Goal: Task Accomplishment & Management: Use online tool/utility

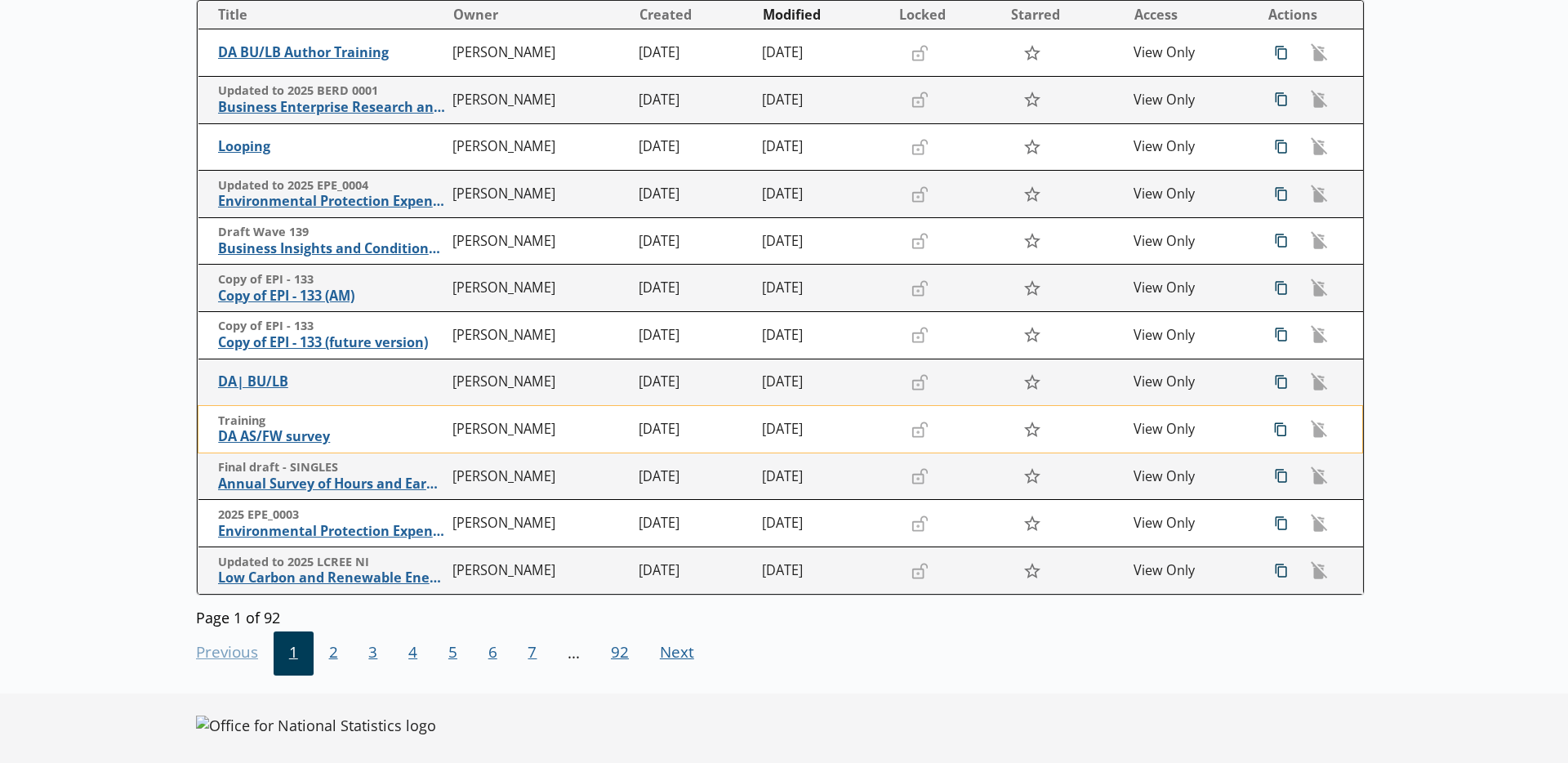
scroll to position [283, 0]
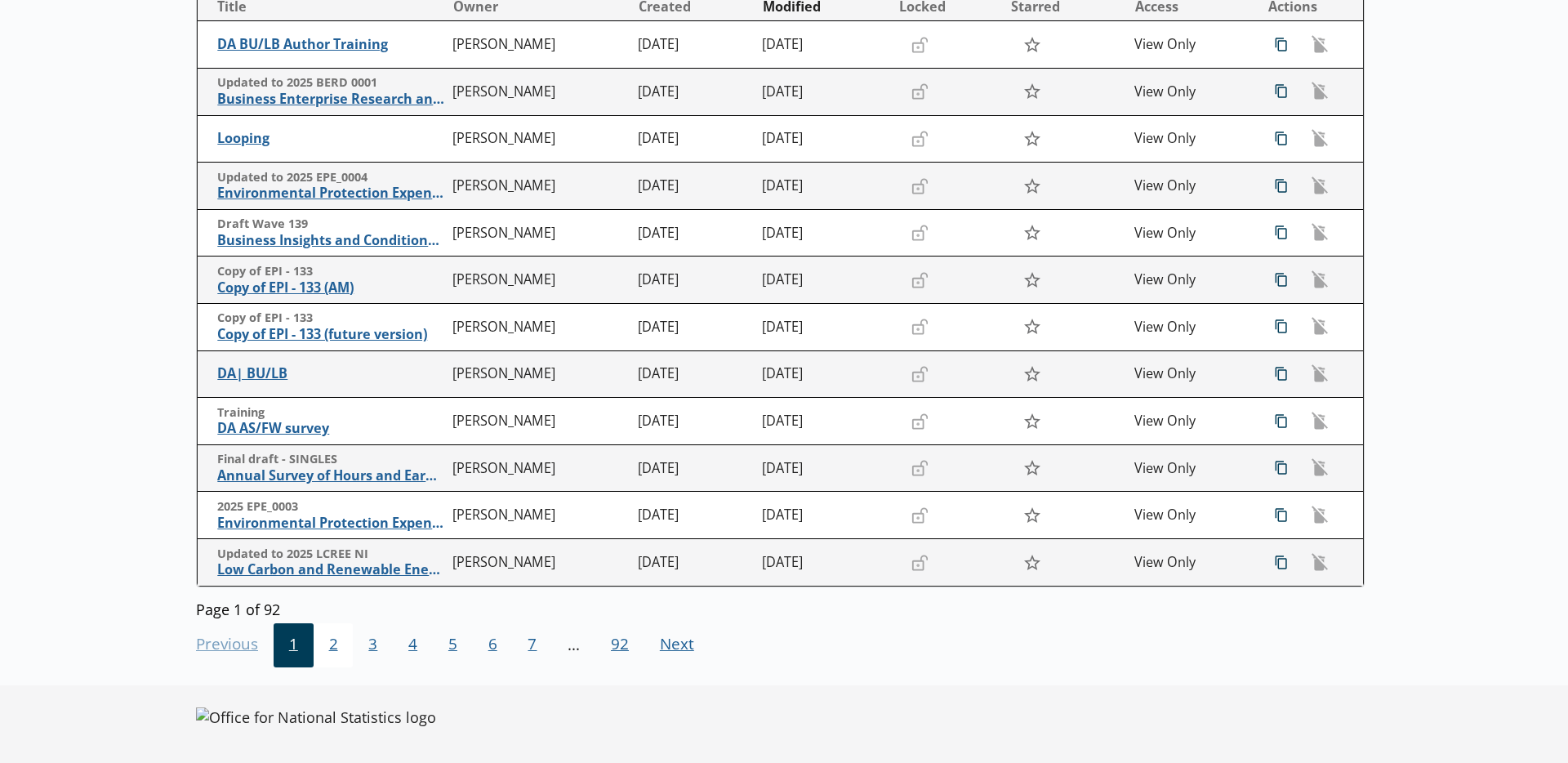
click at [319, 648] on span "2" at bounding box center [333, 645] width 40 height 44
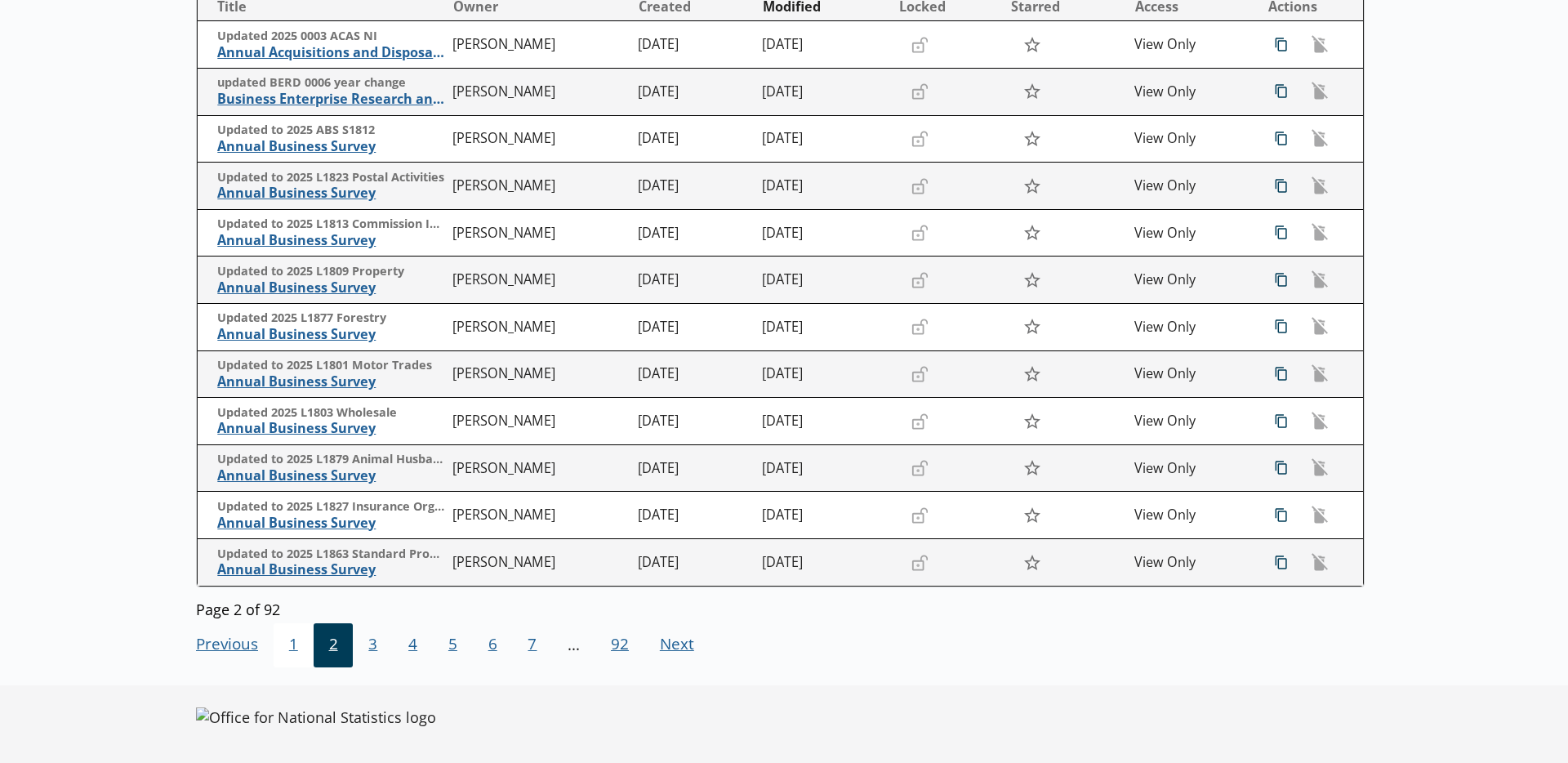
click at [285, 653] on span "1" at bounding box center [294, 645] width 40 height 44
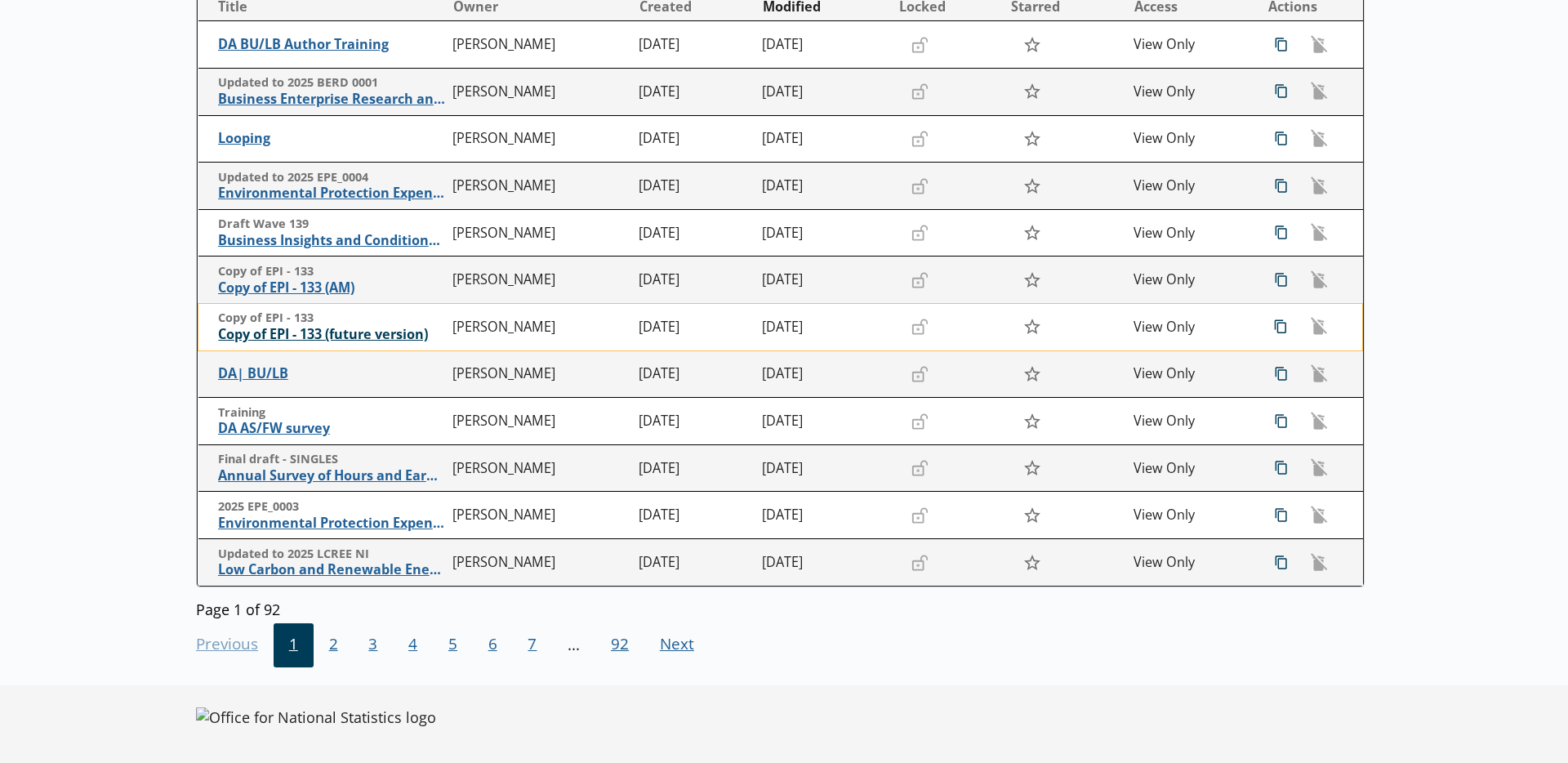
click at [282, 336] on span "Copy of EPI - 133 (future version)" at bounding box center [332, 335] width 227 height 18
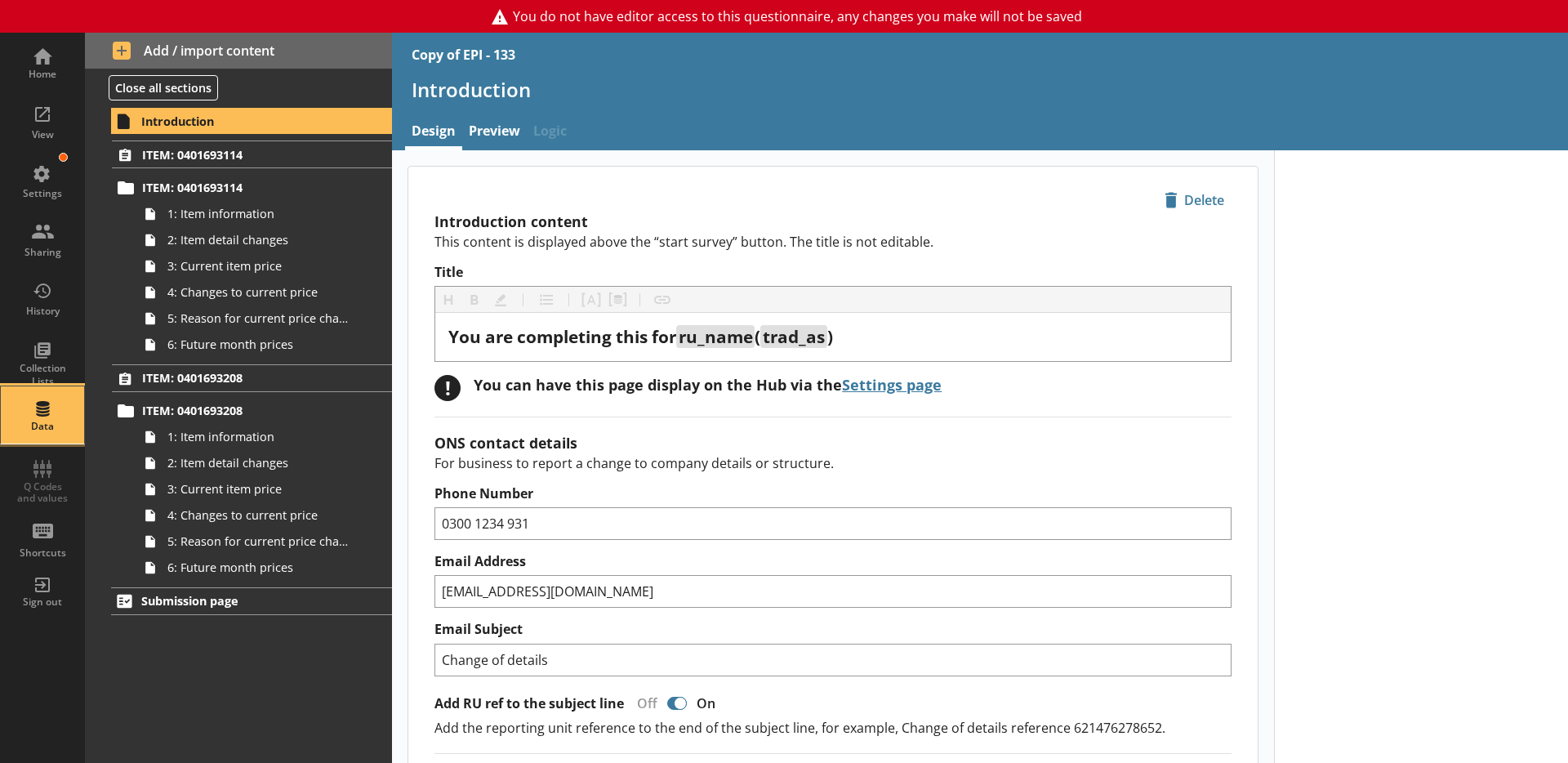
click at [38, 434] on div "Data" at bounding box center [42, 415] width 58 height 58
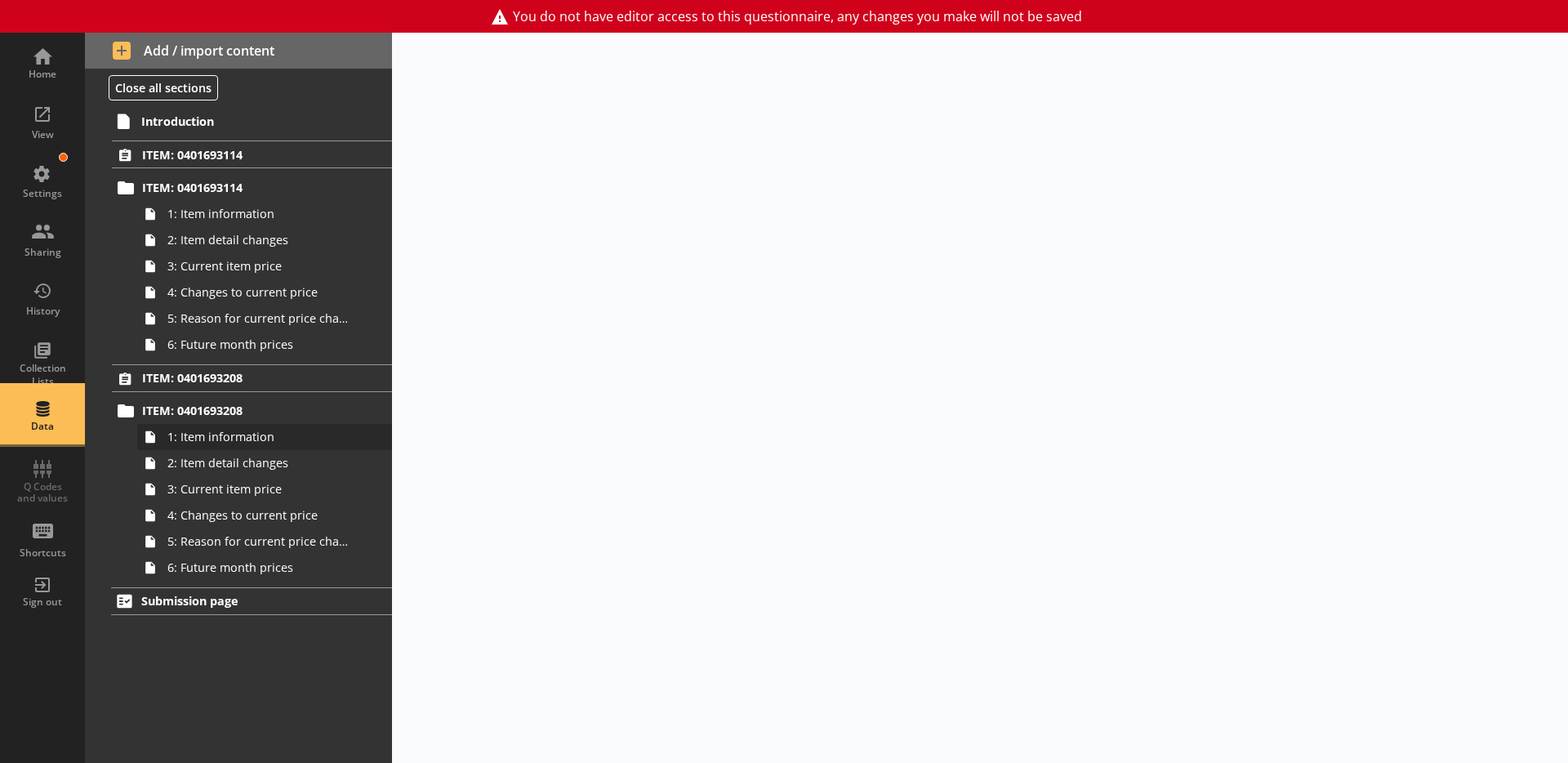
select select "Text_Optional"
select select "Date"
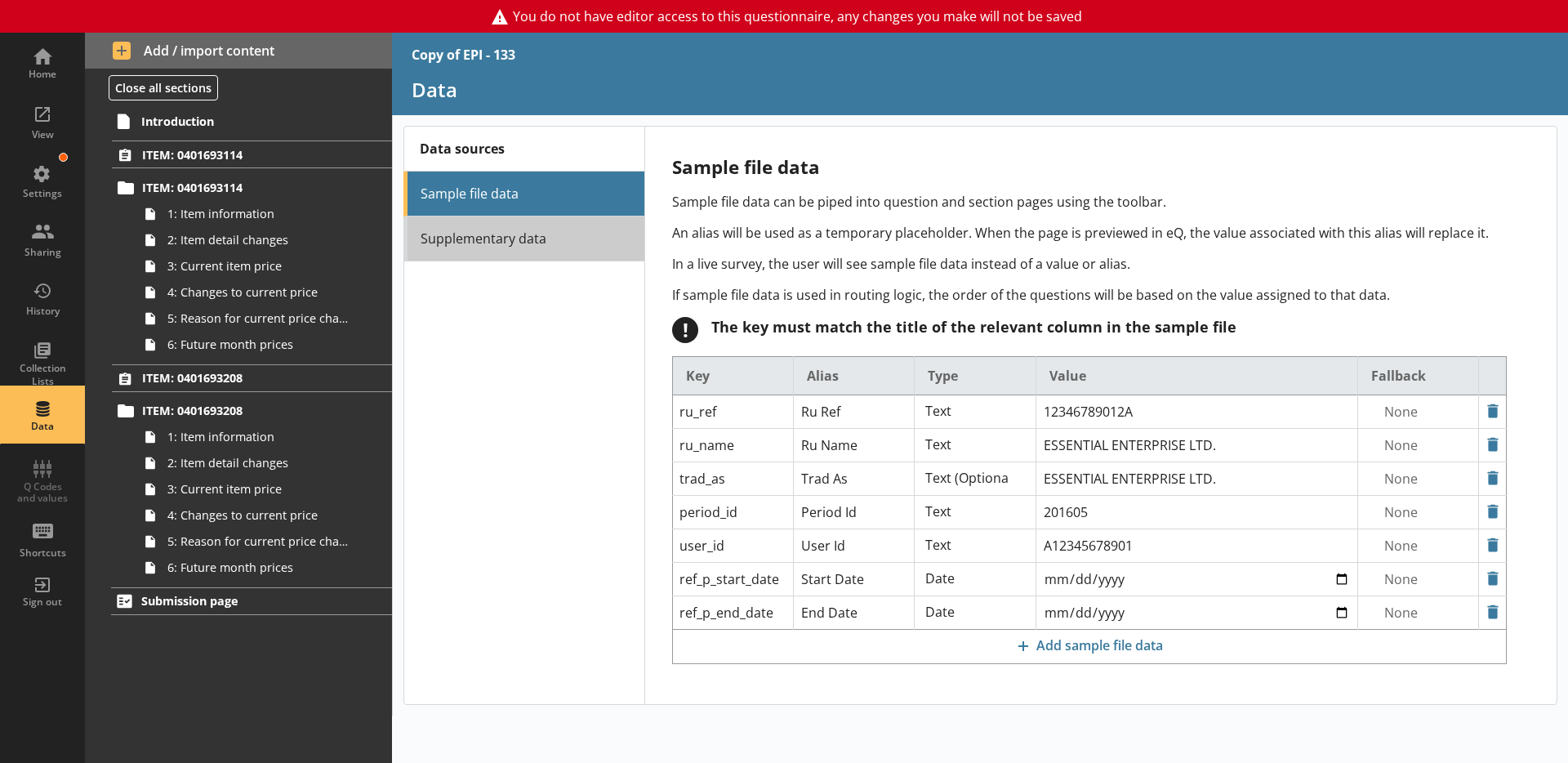
click at [480, 249] on link "Supplementary data" at bounding box center [524, 239] width 241 height 45
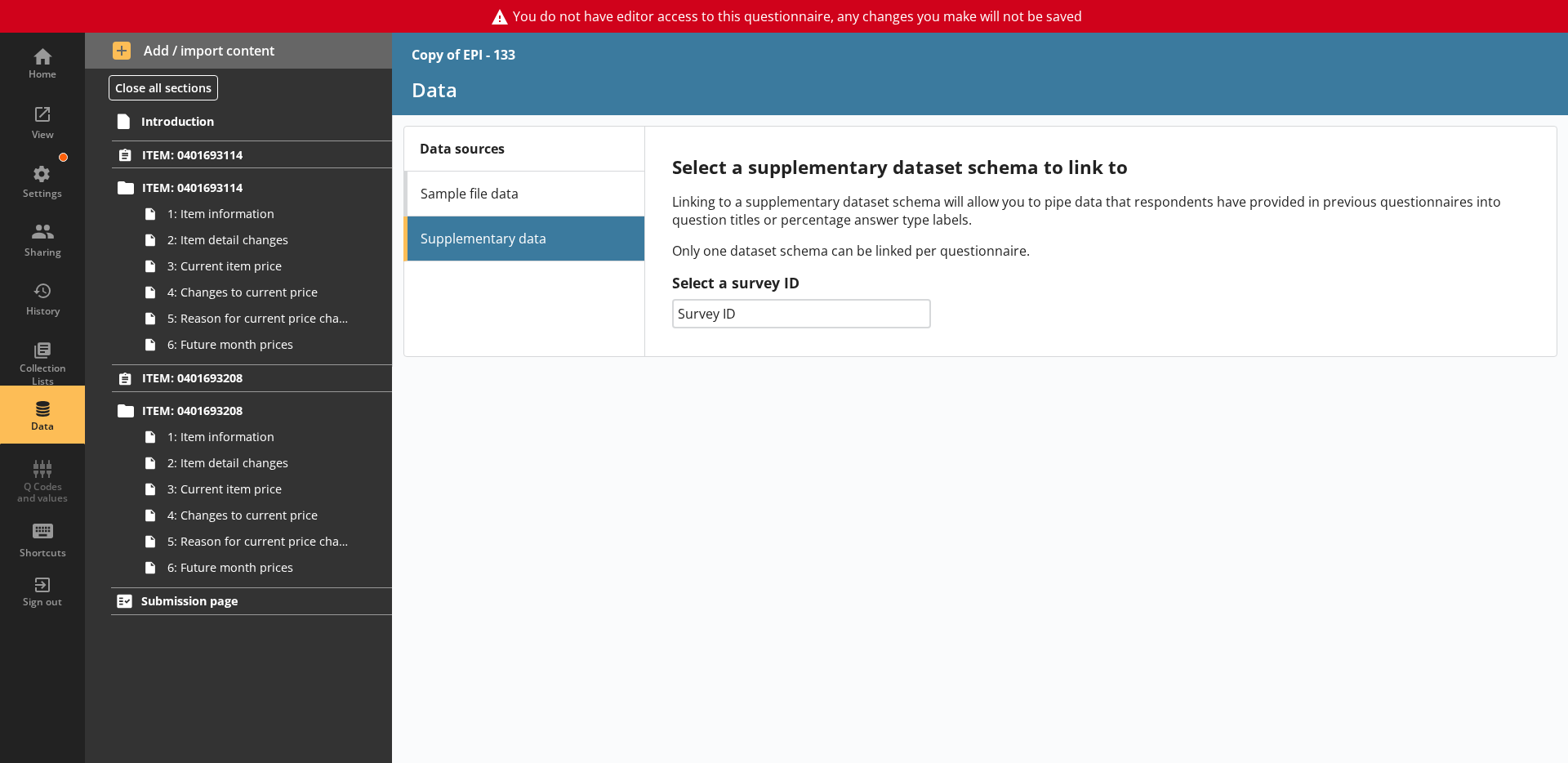
click at [758, 313] on select "Survey ID 014 - Prodcom 132 - PPI 061 - SPPI 133 - EPI 156 - IPI 141 - [PERSON_…" at bounding box center [801, 313] width 258 height 29
